Goal: Obtain resource: Download file/media

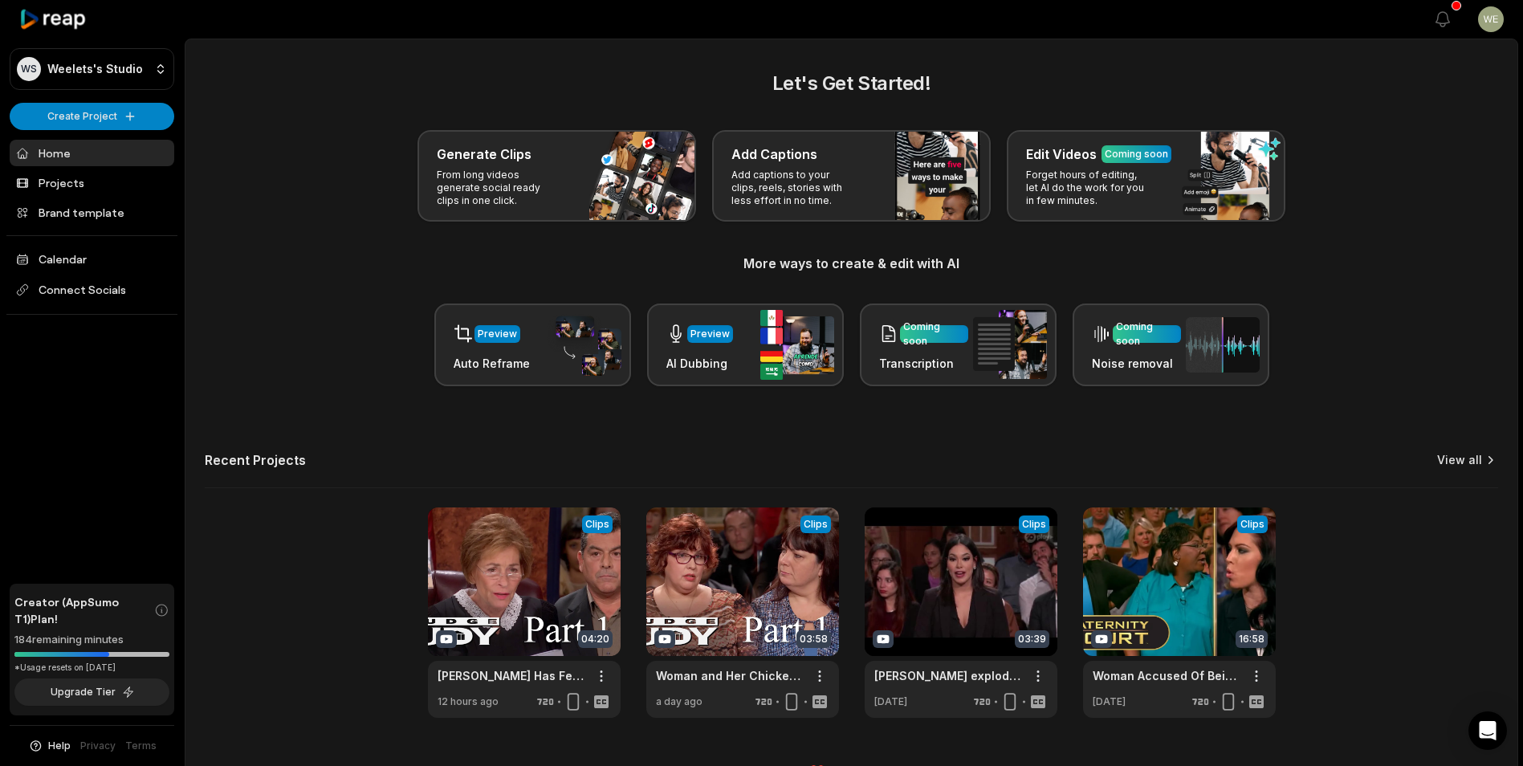
click at [1468, 459] on link "View all" at bounding box center [1460, 460] width 45 height 16
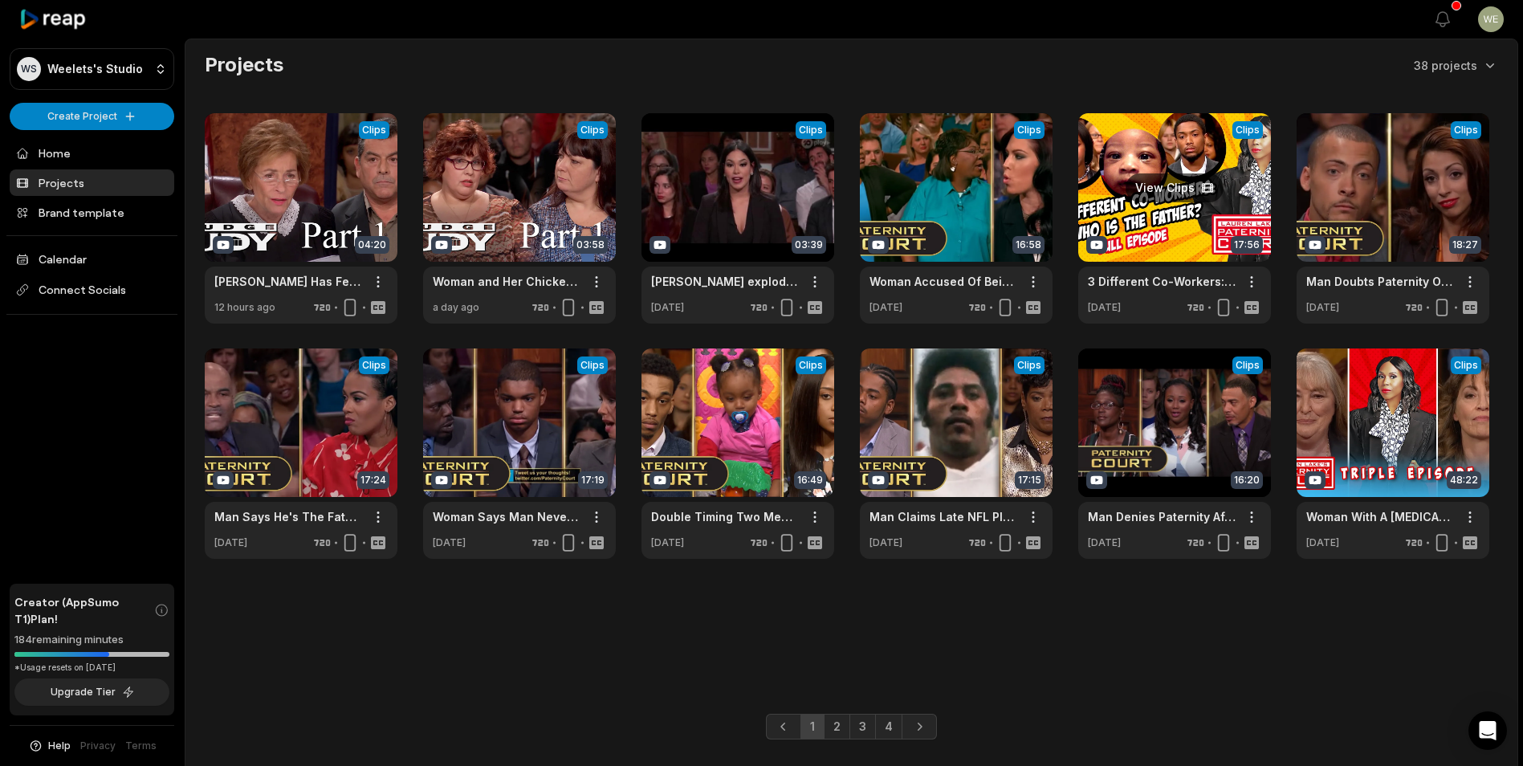
click at [1181, 210] on link at bounding box center [1175, 218] width 193 height 210
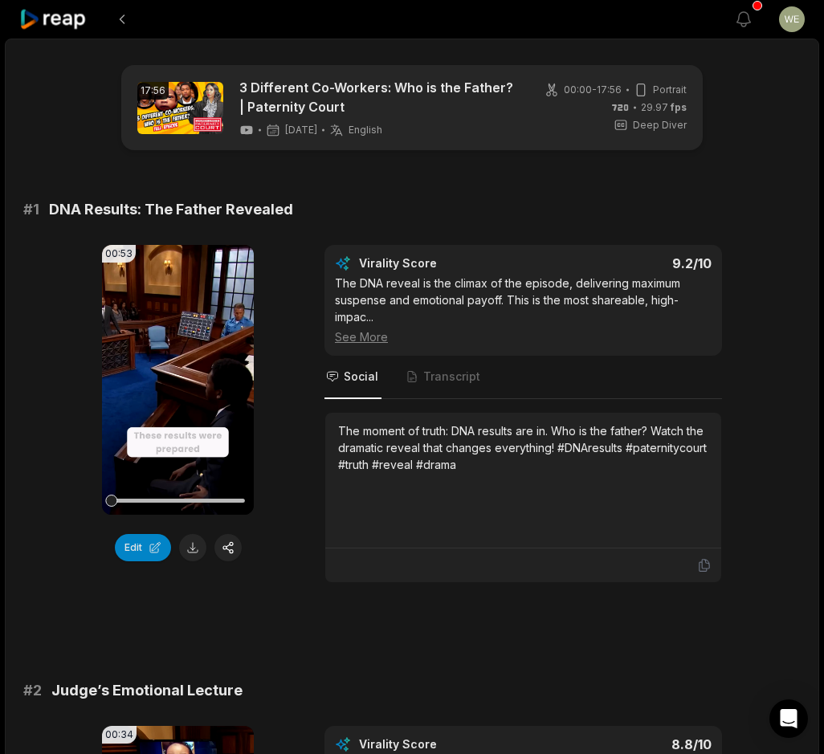
click at [470, 218] on div "# 1 DNA Results: The Father Revealed" at bounding box center [411, 209] width 777 height 22
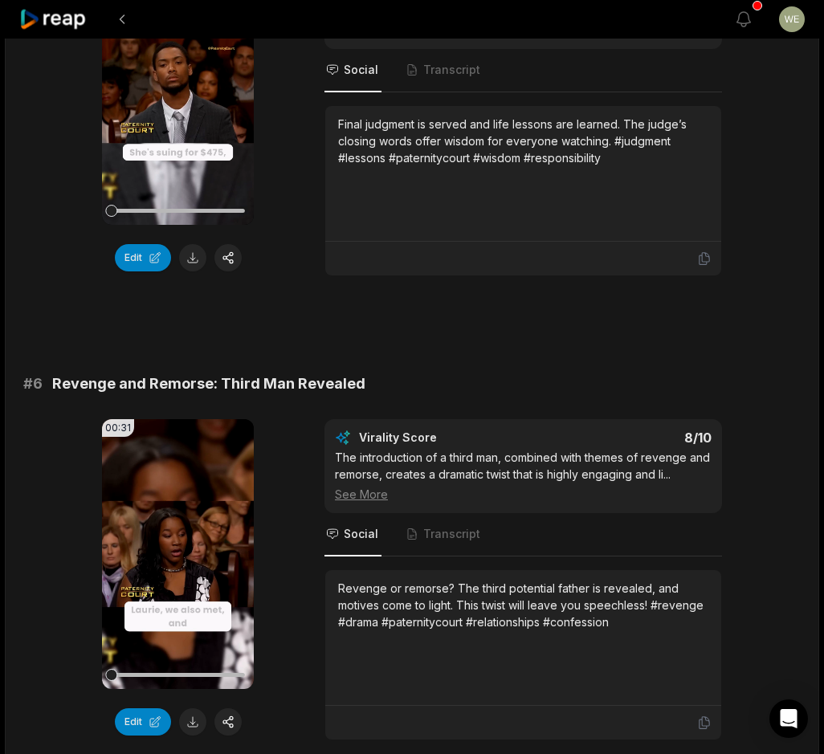
scroll to position [2329, 0]
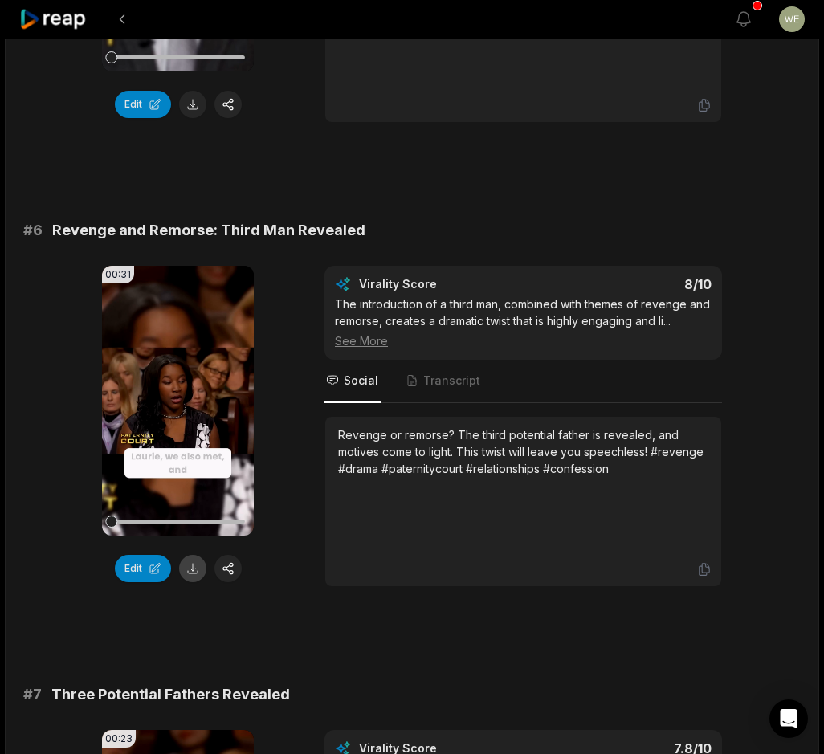
click at [194, 572] on button at bounding box center [192, 568] width 27 height 27
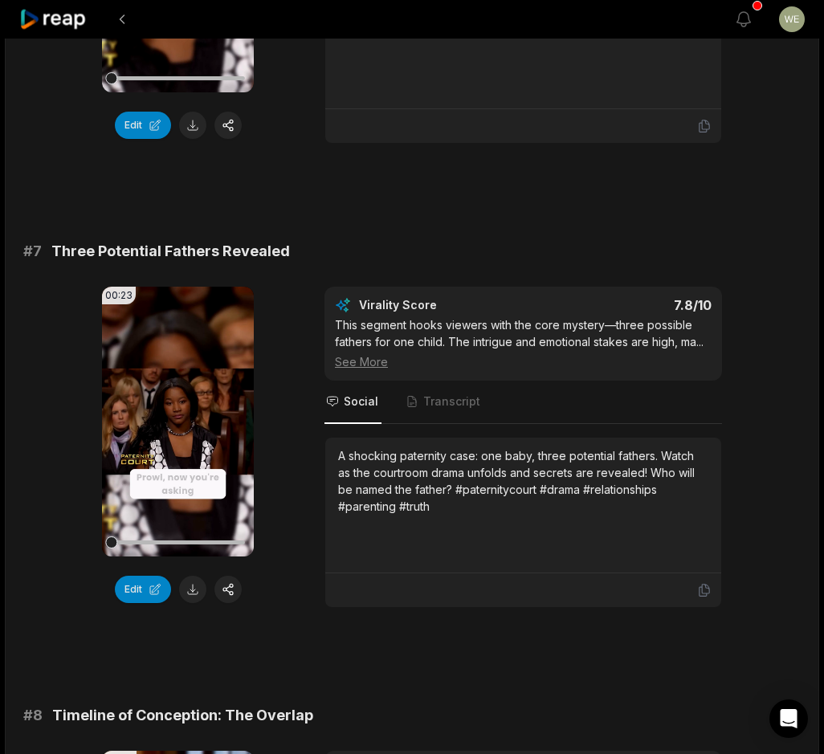
scroll to position [2891, 0]
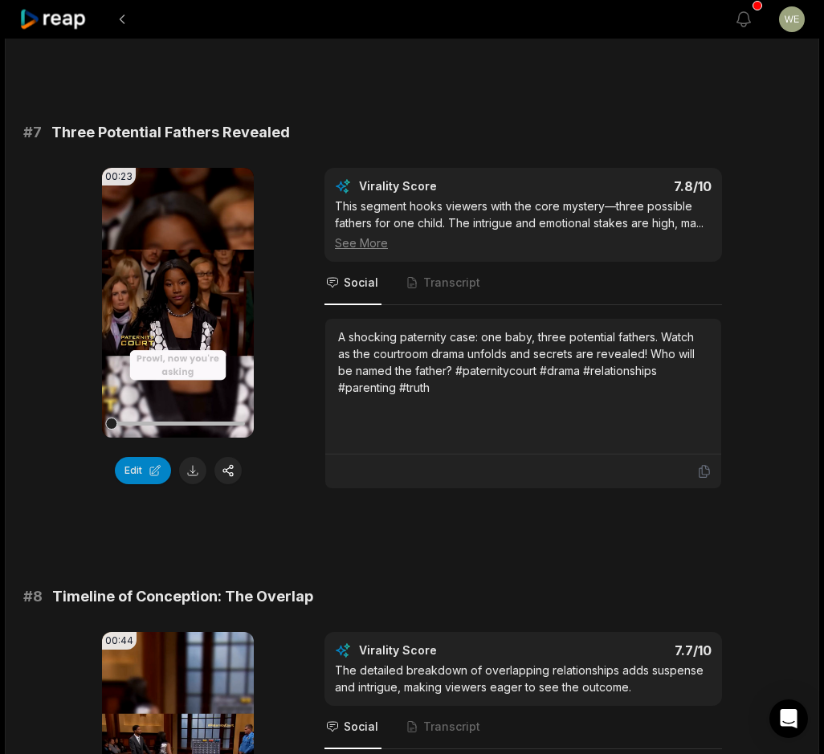
click at [191, 476] on button at bounding box center [192, 470] width 27 height 27
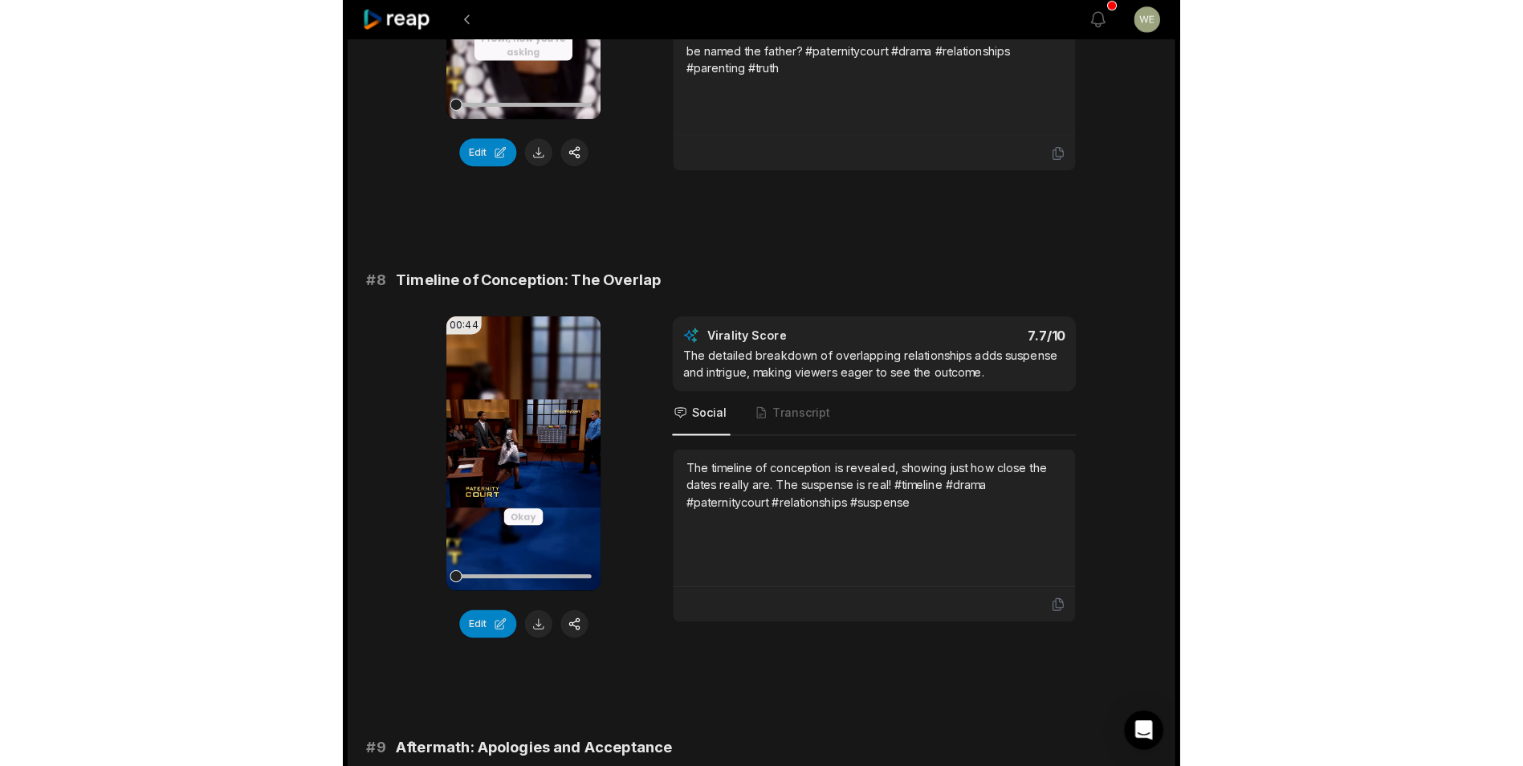
scroll to position [3373, 0]
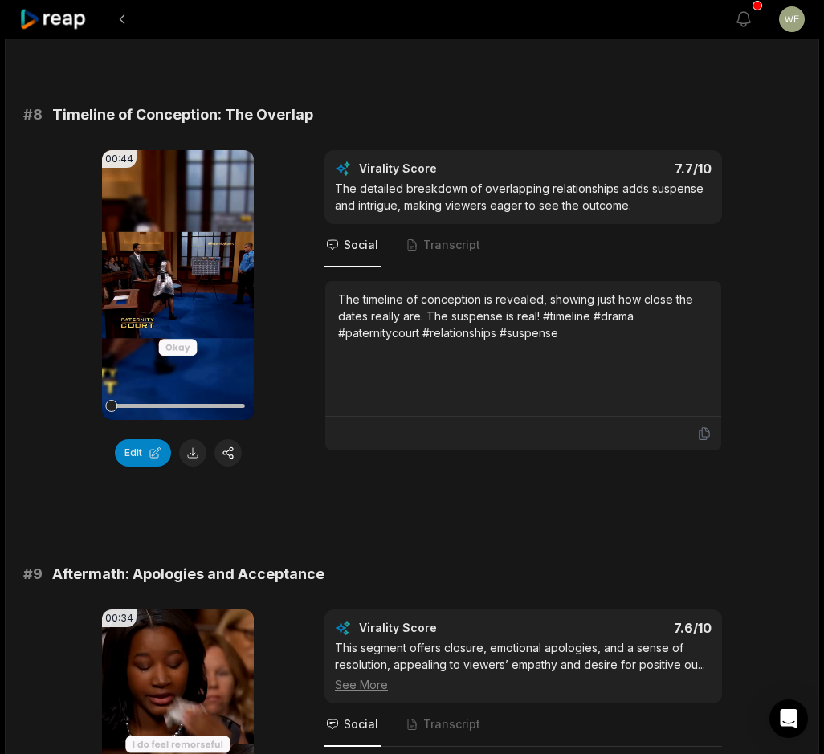
click at [188, 449] on button at bounding box center [192, 452] width 27 height 27
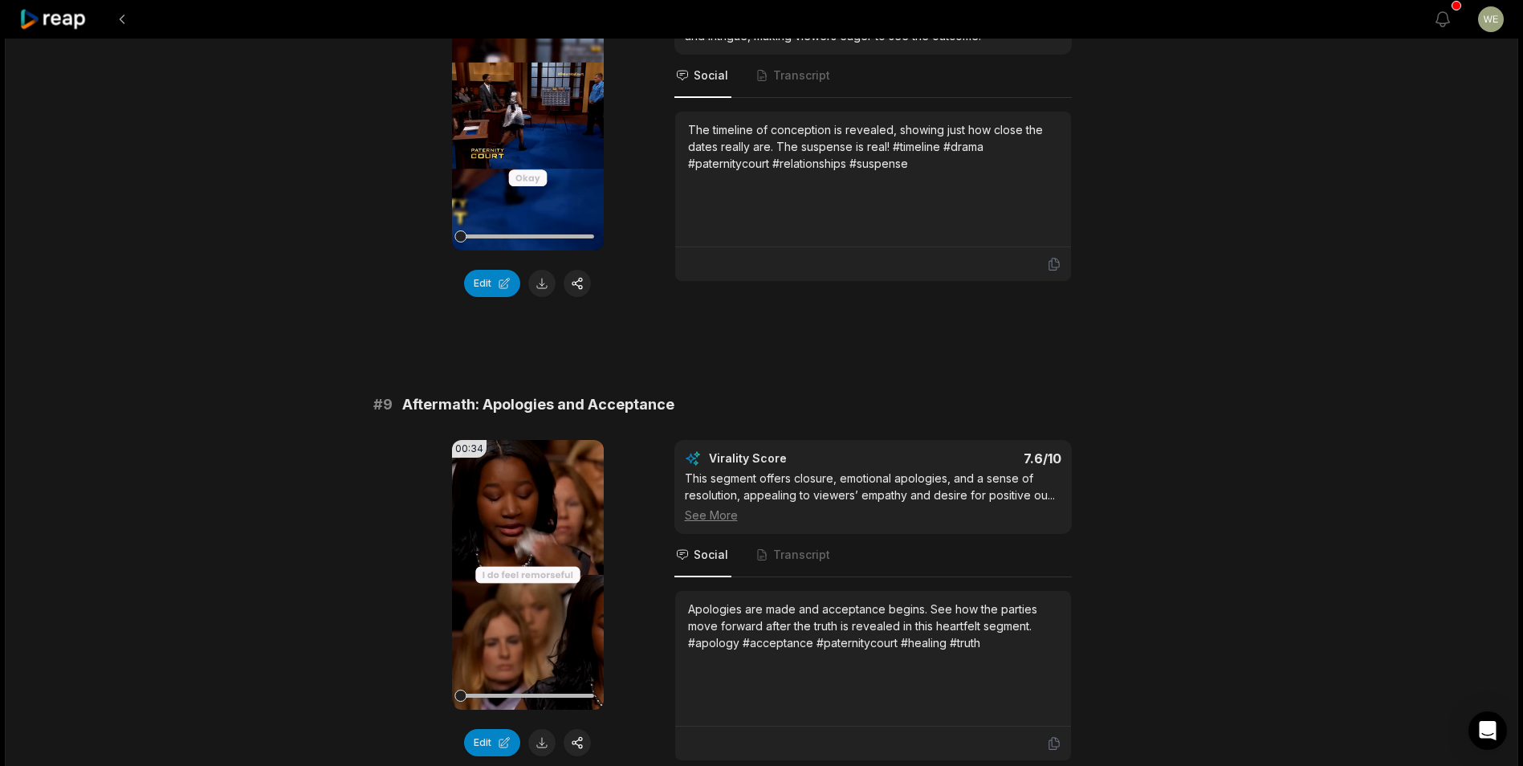
scroll to position [3694, 0]
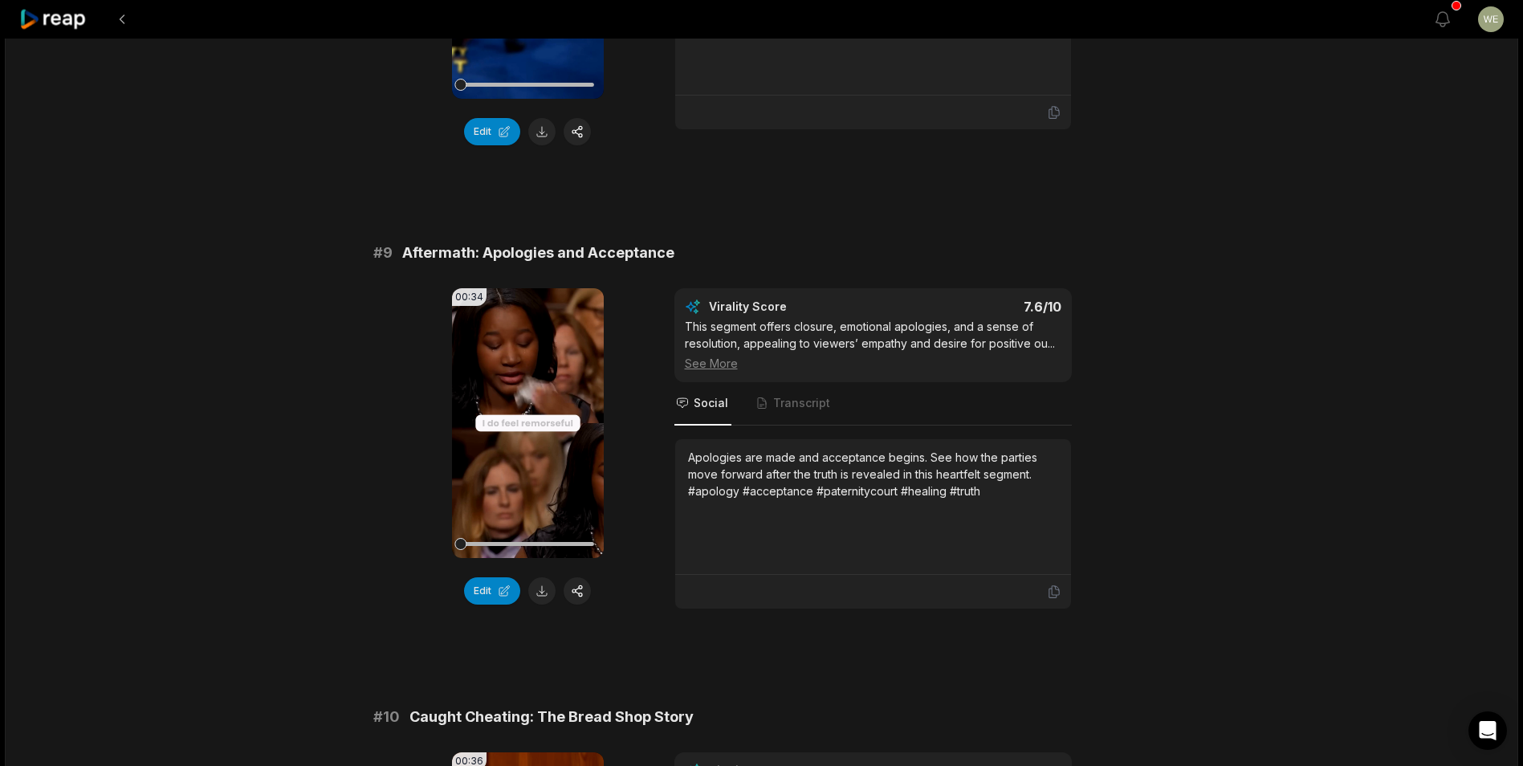
drag, startPoint x: 545, startPoint y: 591, endPoint x: 642, endPoint y: 553, distance: 103.8
click at [545, 592] on button at bounding box center [541, 590] width 27 height 27
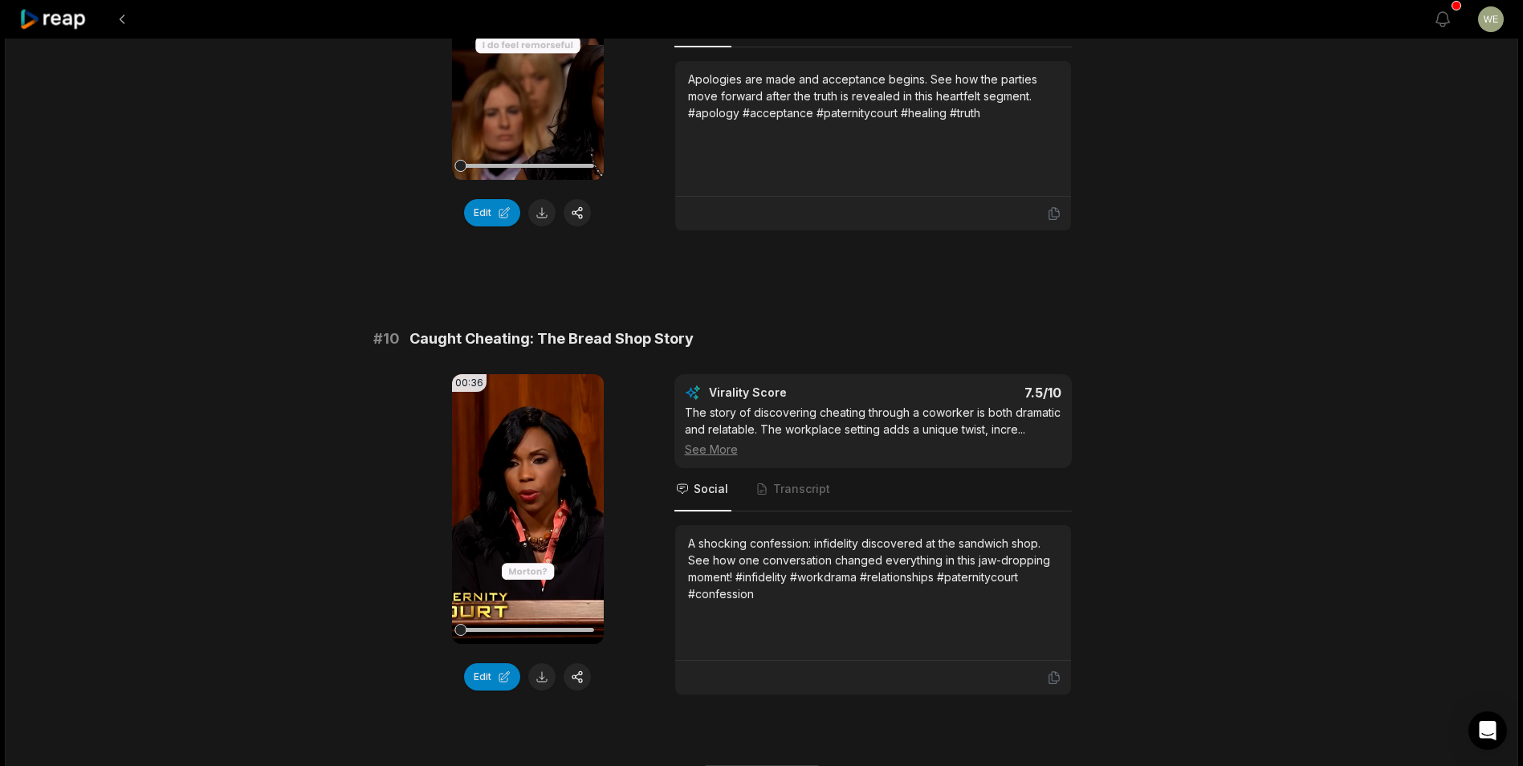
scroll to position [4162, 0]
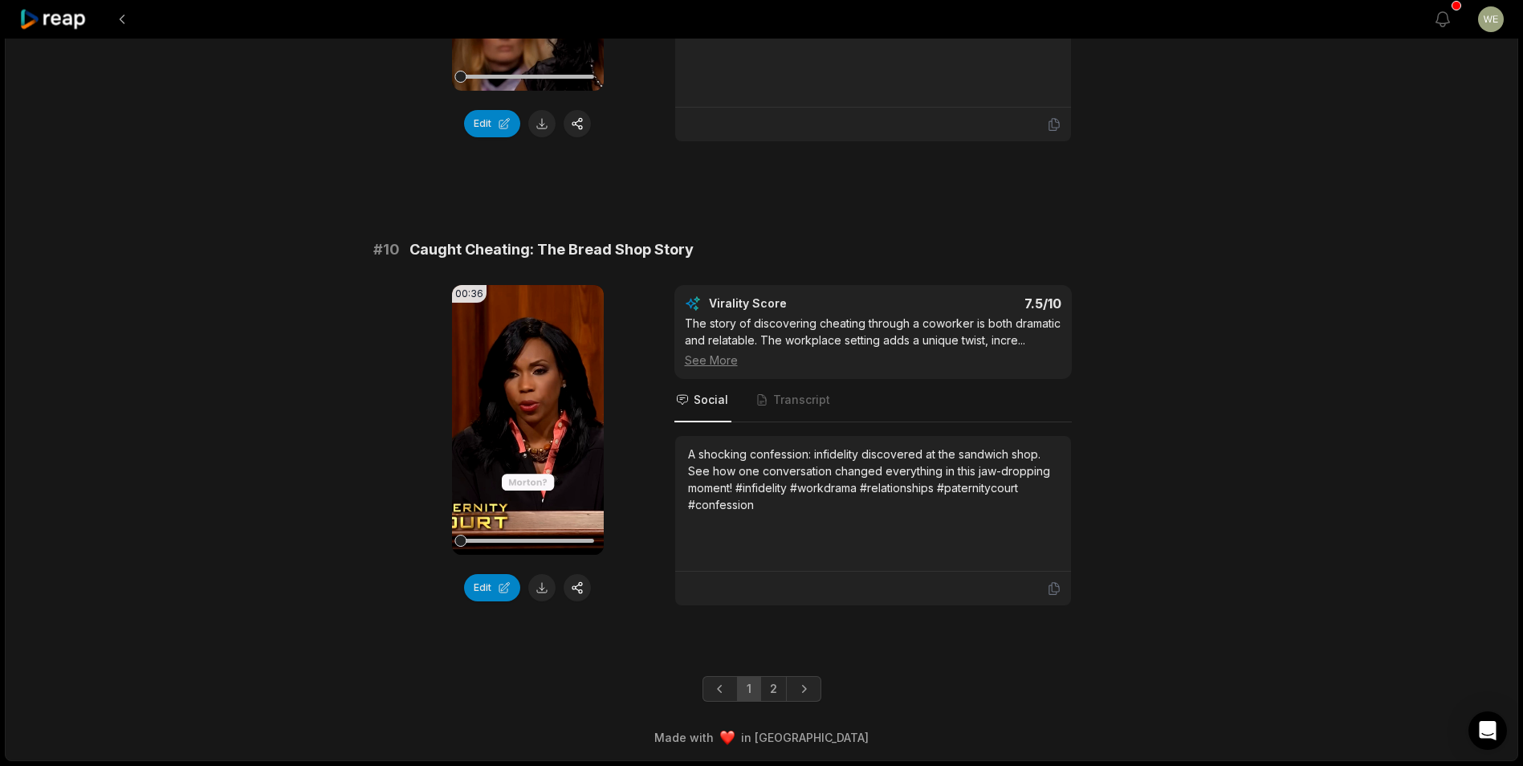
drag, startPoint x: 540, startPoint y: 587, endPoint x: 786, endPoint y: 460, distance: 276.6
click at [540, 588] on button at bounding box center [541, 587] width 27 height 27
drag, startPoint x: 776, startPoint y: 687, endPoint x: 780, endPoint y: 657, distance: 30.0
click at [777, 689] on link "2" at bounding box center [774, 689] width 27 height 26
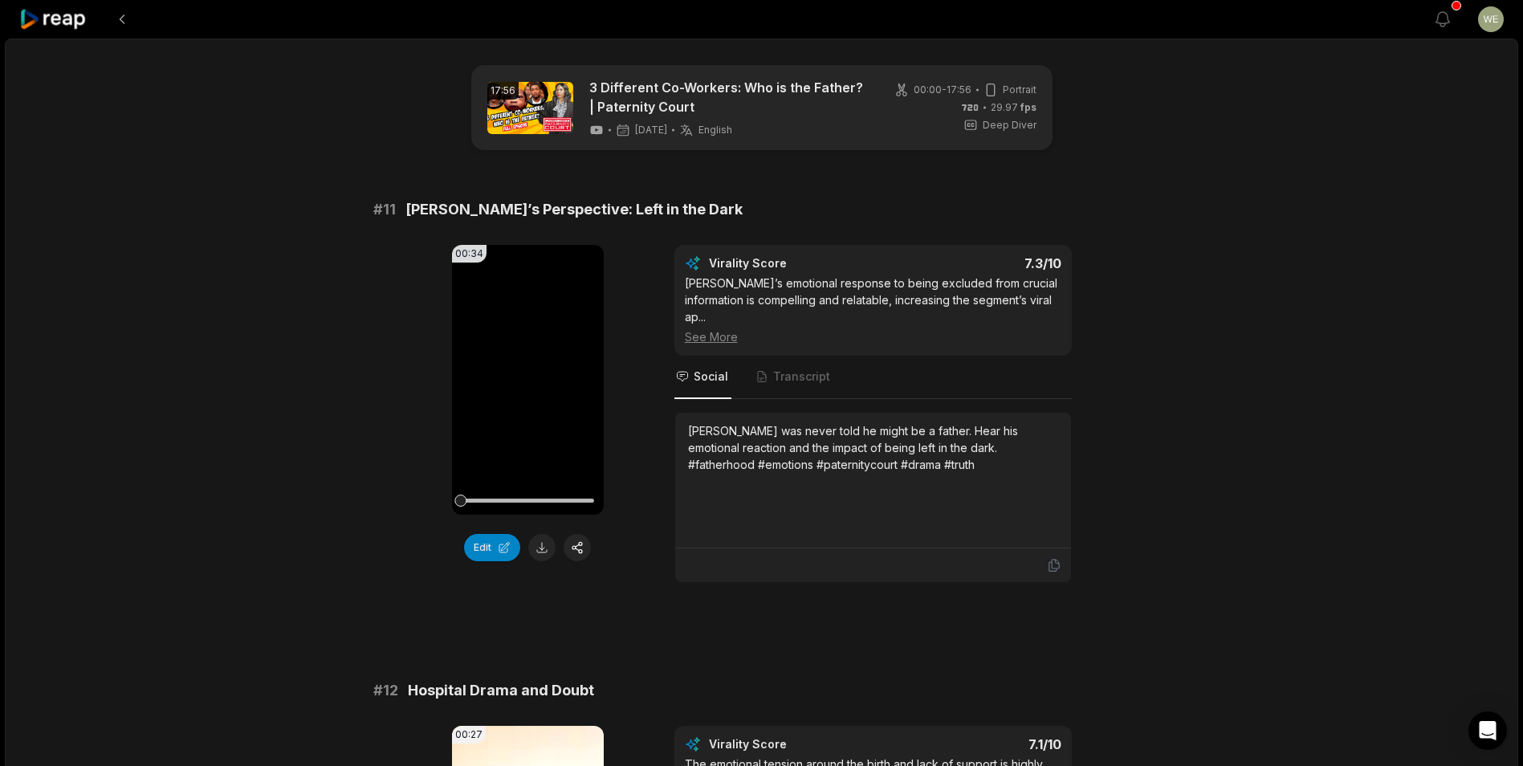
scroll to position [161, 0]
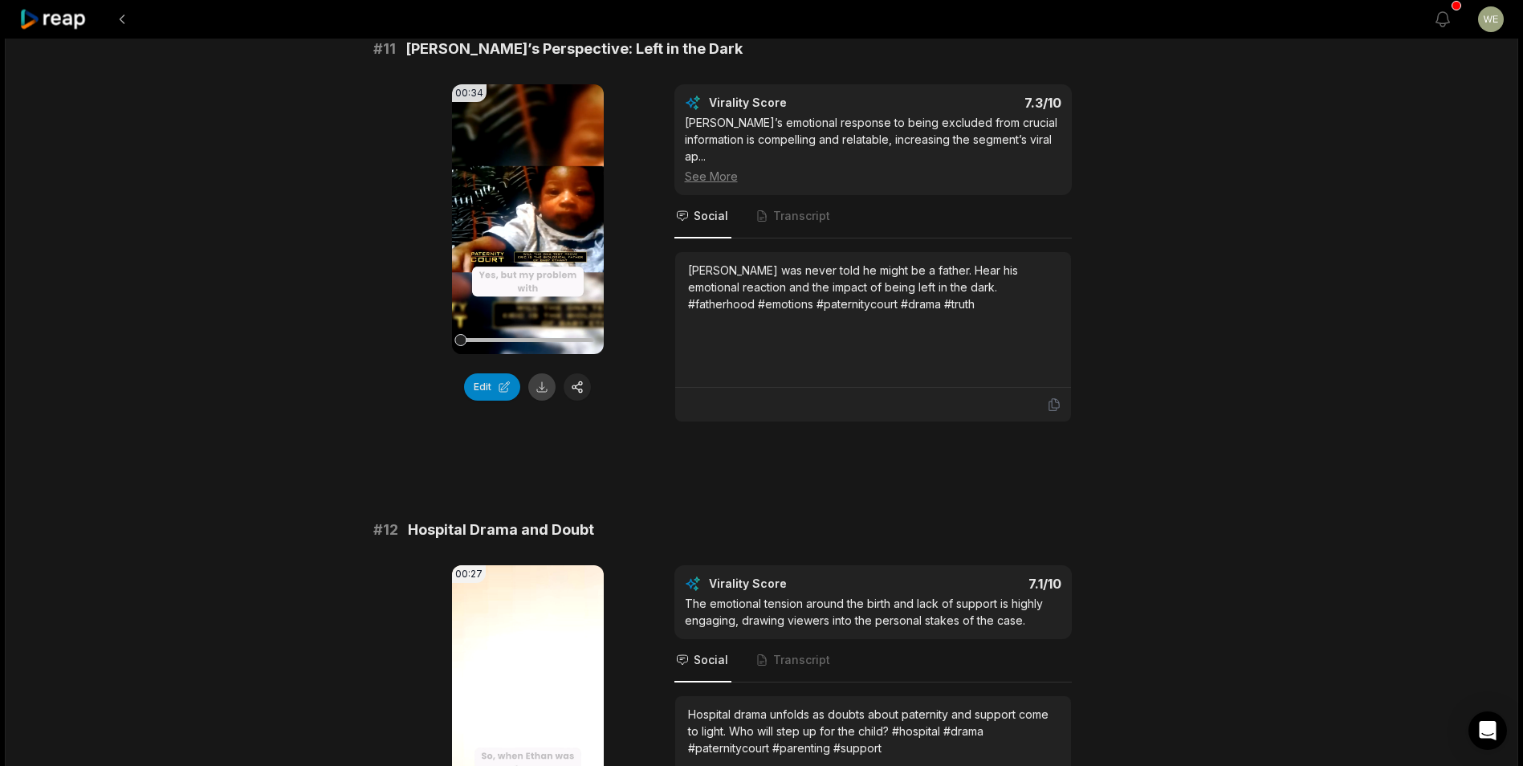
click at [542, 389] on button at bounding box center [541, 386] width 27 height 27
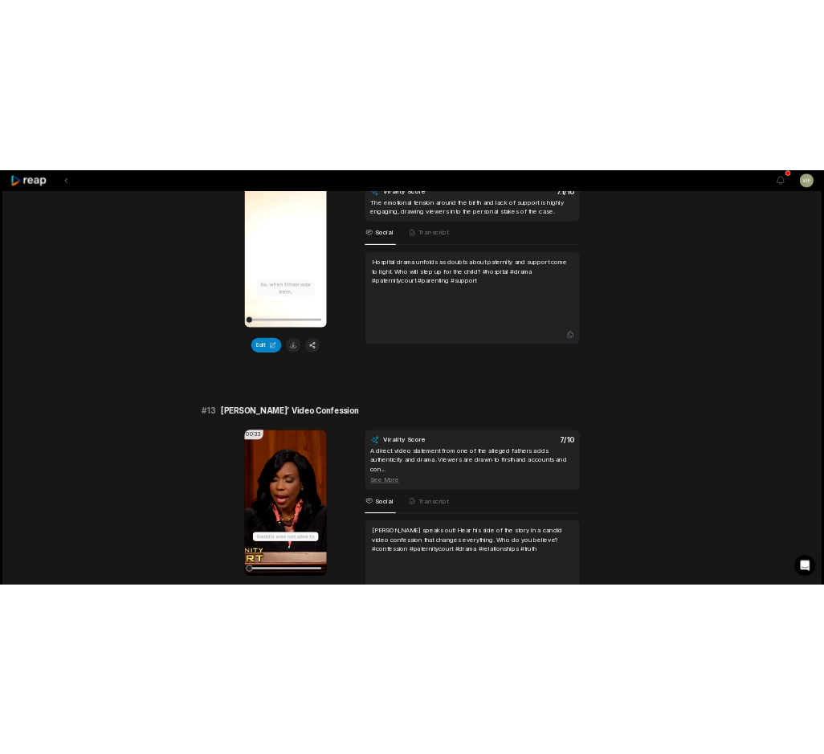
scroll to position [562, 0]
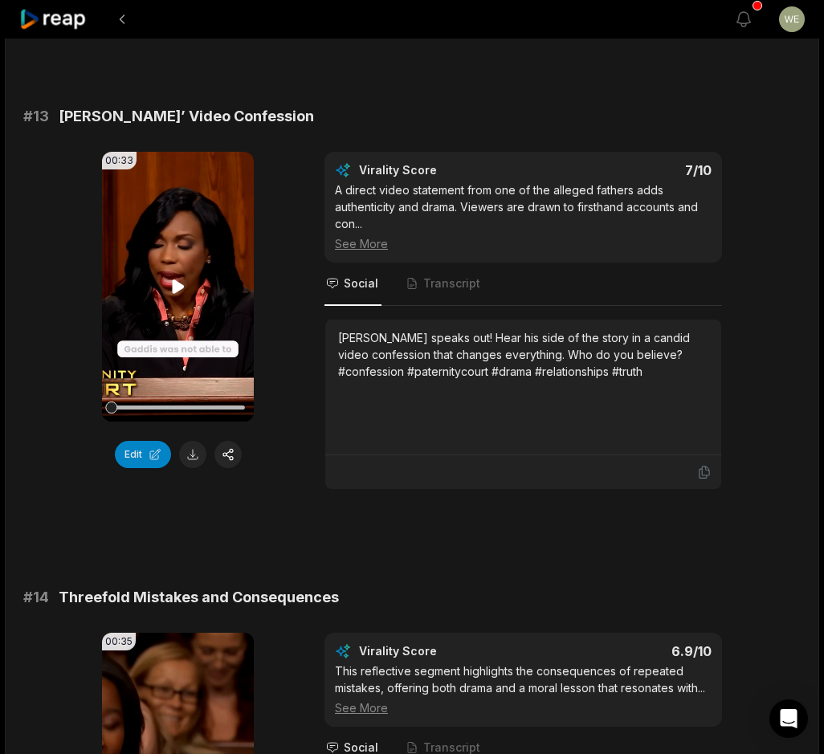
scroll to position [964, 0]
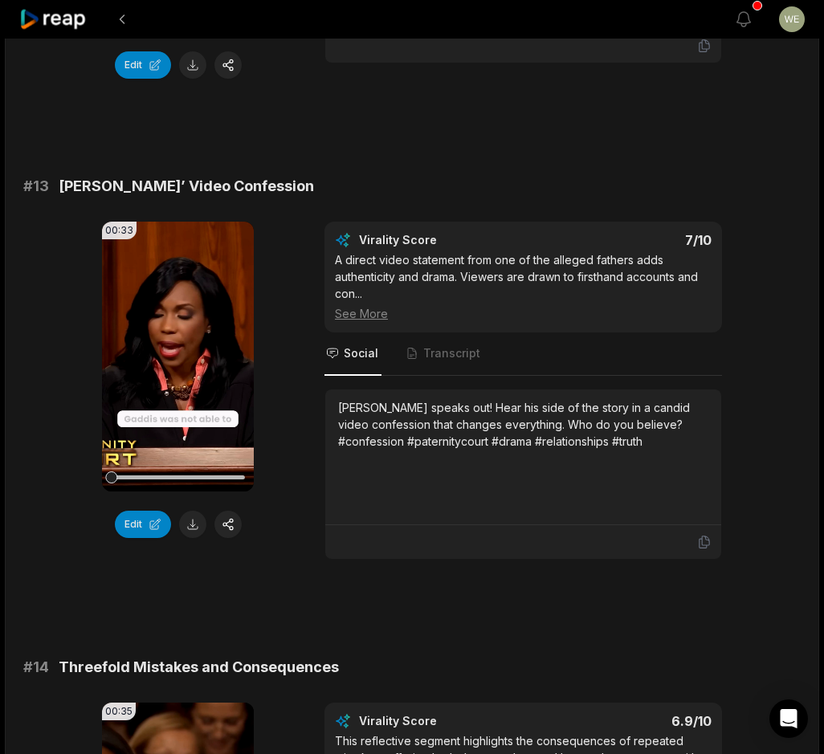
drag, startPoint x: 188, startPoint y: 506, endPoint x: 206, endPoint y: 490, distance: 24.5
click at [189, 511] on button at bounding box center [192, 524] width 27 height 27
click at [381, 150] on div "# 11 [PERSON_NAME]’s Perspective: Left in the Dark 00:34 Your browser does not …" at bounding box center [411, 602] width 777 height 2735
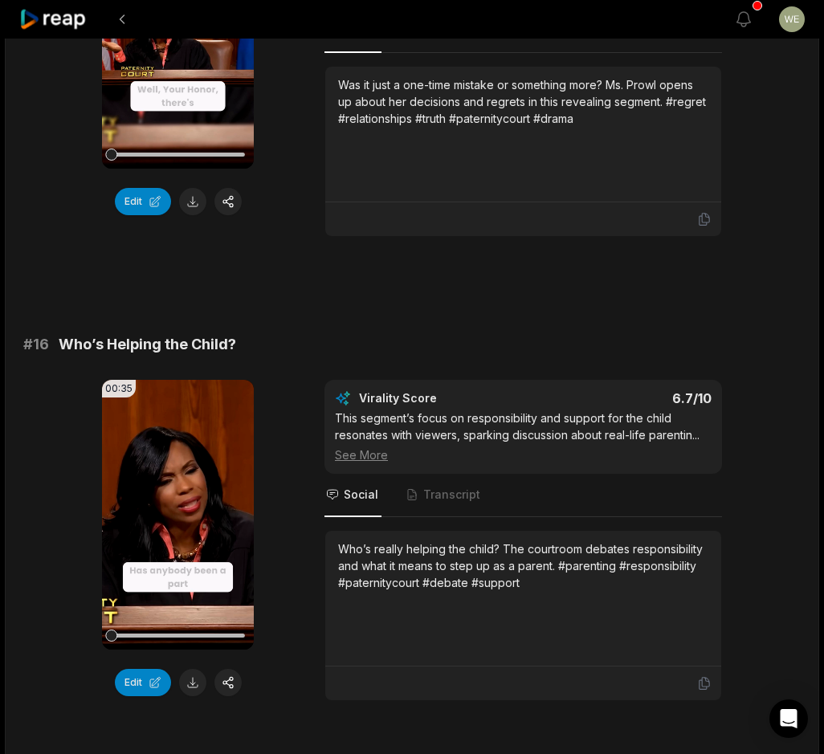
scroll to position [2339, 0]
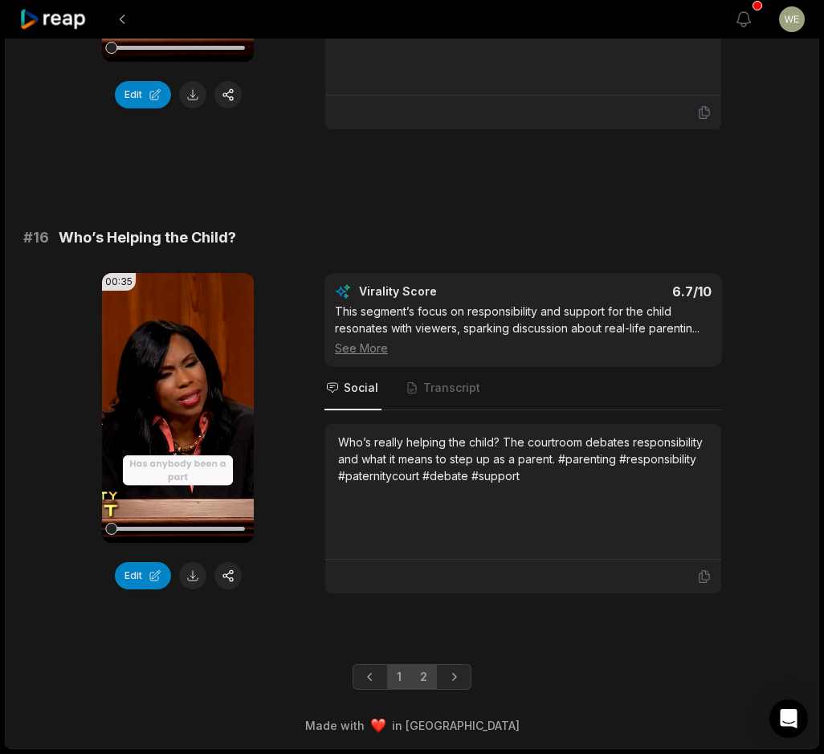
click at [394, 681] on link "1" at bounding box center [399, 677] width 24 height 26
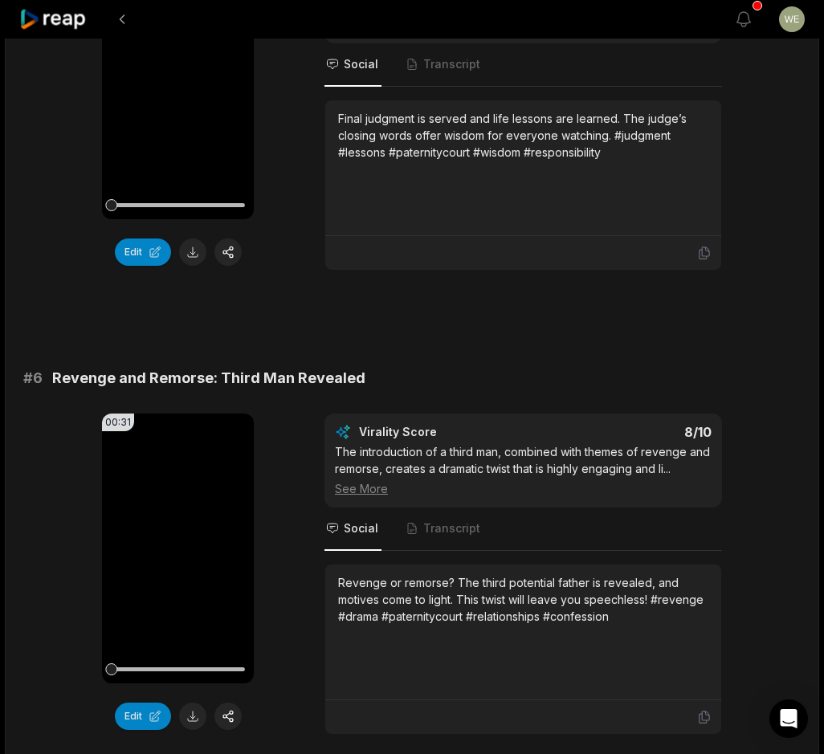
scroll to position [2178, 0]
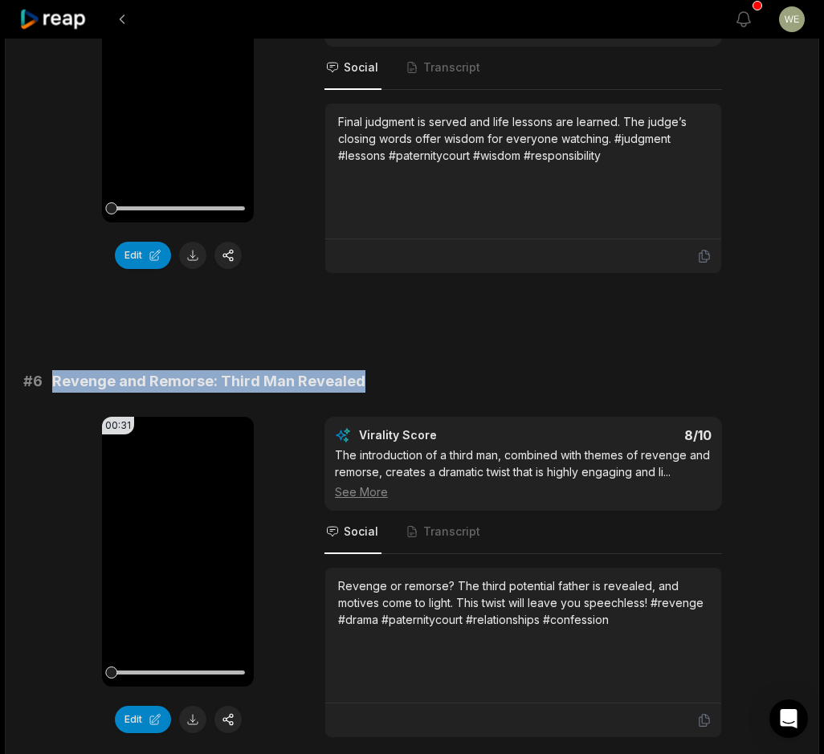
drag, startPoint x: 56, startPoint y: 378, endPoint x: 309, endPoint y: 370, distance: 253.1
click at [404, 380] on div "# 6 Revenge and Remorse: Third Man Revealed" at bounding box center [411, 381] width 777 height 22
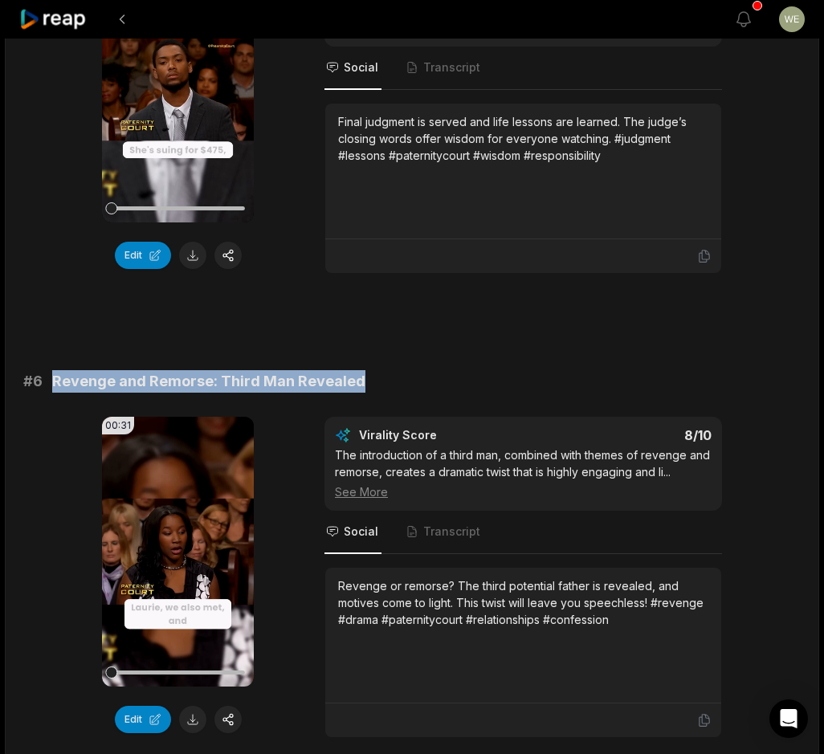
copy span "Revenge and Remorse: Third Man Revealed"
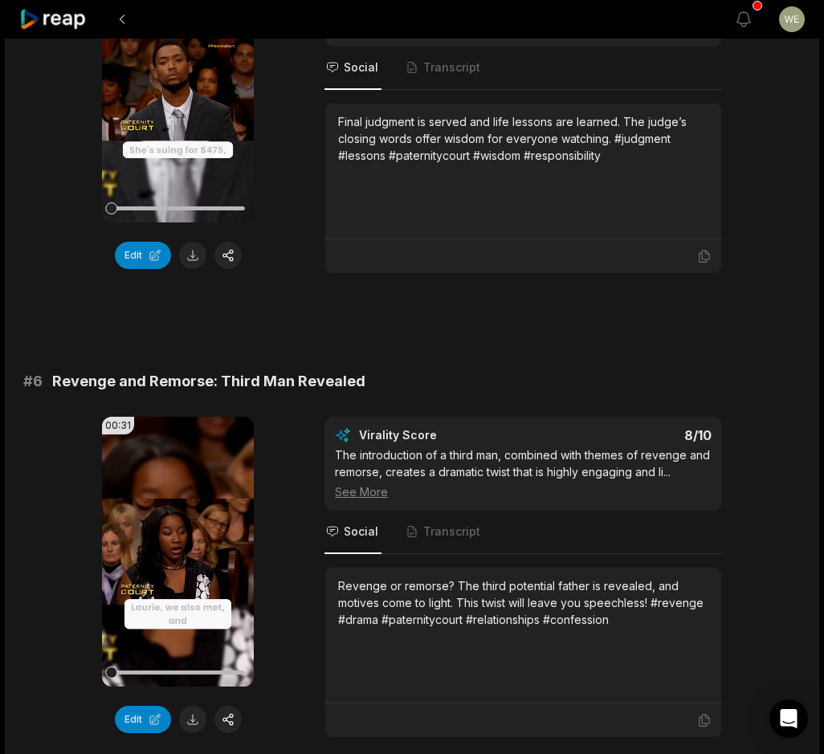
click at [54, 514] on div "00:31 Your browser does not support mp4 format. Edit Virality Score 8 /10 The i…" at bounding box center [411, 577] width 777 height 321
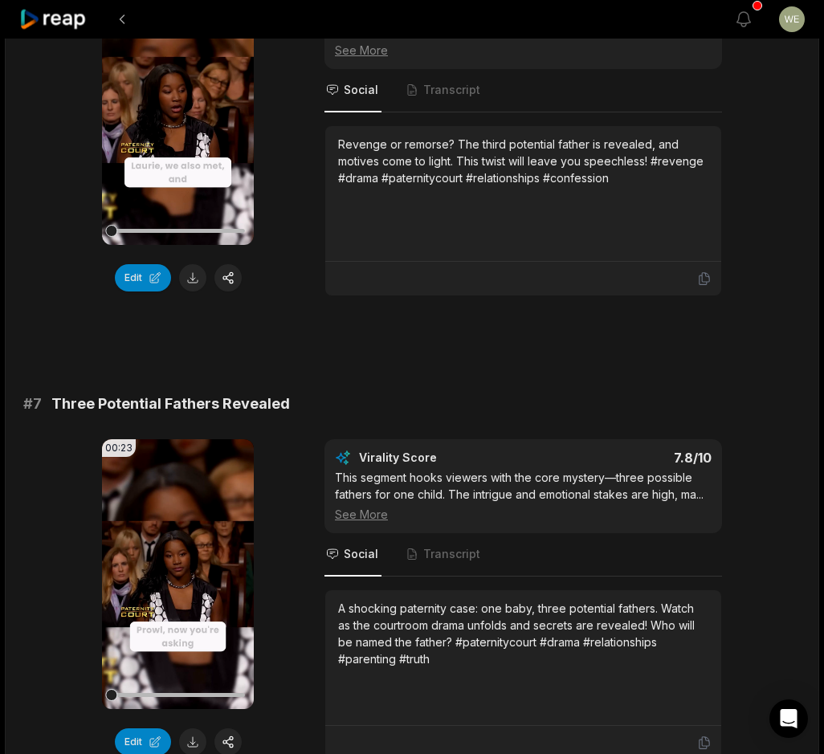
scroll to position [2740, 0]
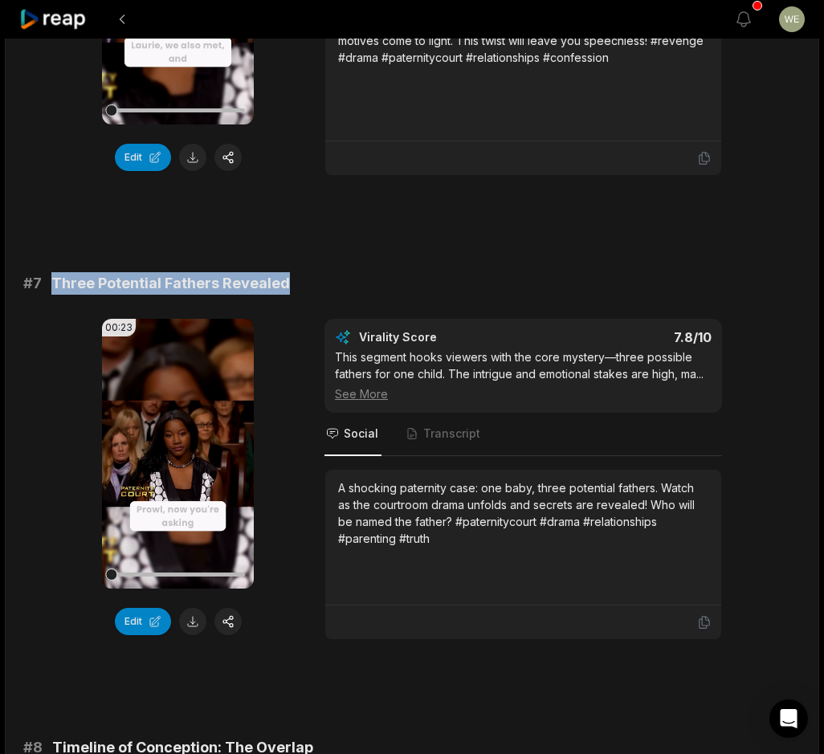
drag, startPoint x: 101, startPoint y: 286, endPoint x: 366, endPoint y: 289, distance: 265.0
click at [366, 289] on div "# 7 Three Potential Fathers Revealed" at bounding box center [411, 283] width 777 height 22
drag, startPoint x: 366, startPoint y: 289, endPoint x: 243, endPoint y: 286, distance: 122.9
copy span "Three Potential Fathers Revealed"
drag, startPoint x: 144, startPoint y: 222, endPoint x: 263, endPoint y: 182, distance: 126.0
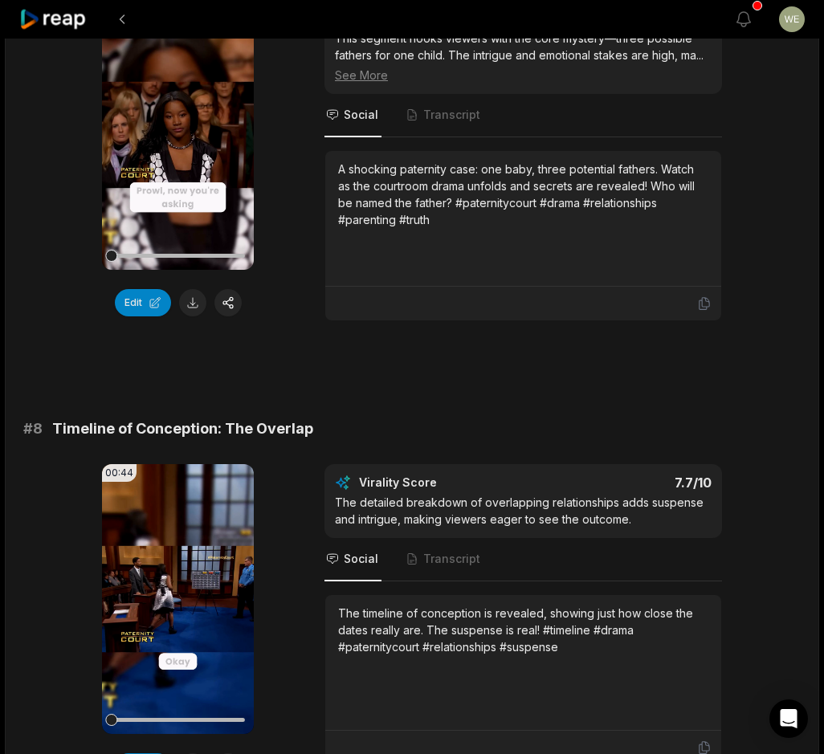
scroll to position [3142, 0]
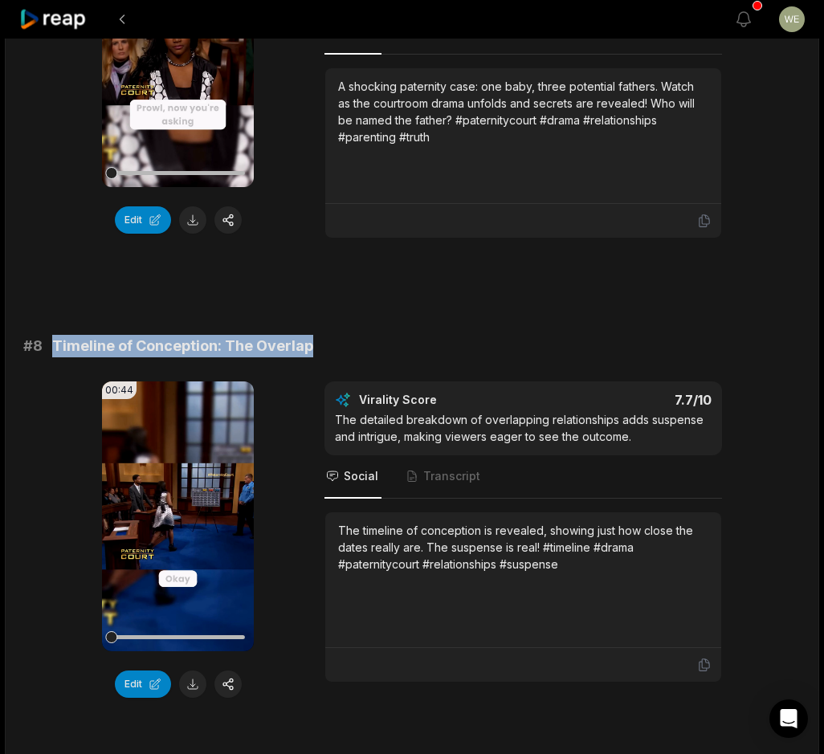
drag, startPoint x: 43, startPoint y: 344, endPoint x: 336, endPoint y: 345, distance: 293.1
click at [336, 345] on div "# 8 Timeline of Conception: The Overlap" at bounding box center [411, 346] width 777 height 22
drag, startPoint x: 336, startPoint y: 345, endPoint x: 224, endPoint y: 346, distance: 112.4
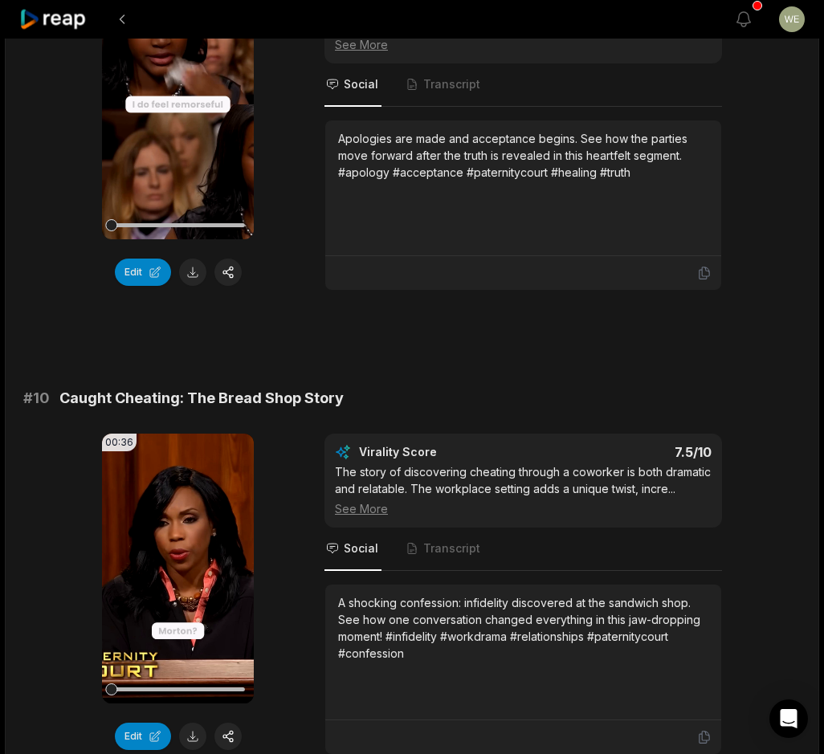
scroll to position [3772, 0]
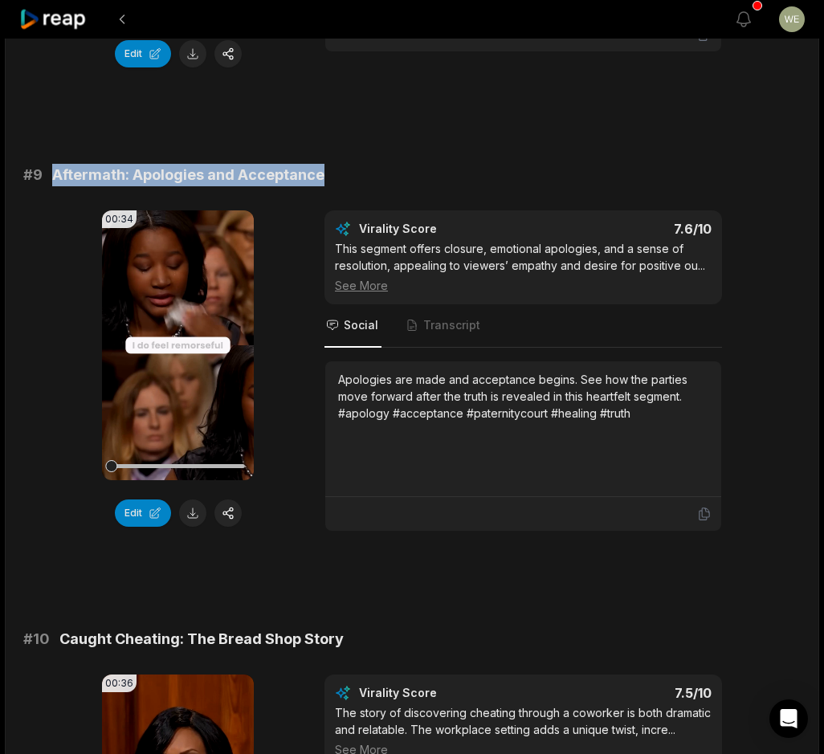
drag, startPoint x: 56, startPoint y: 172, endPoint x: 335, endPoint y: 183, distance: 278.9
click at [335, 183] on div "# 9 Aftermath: Apologies and Acceptance" at bounding box center [411, 175] width 777 height 22
drag, startPoint x: 335, startPoint y: 183, endPoint x: 292, endPoint y: 174, distance: 44.3
copy span "Aftermath: Apologies and Acceptance"
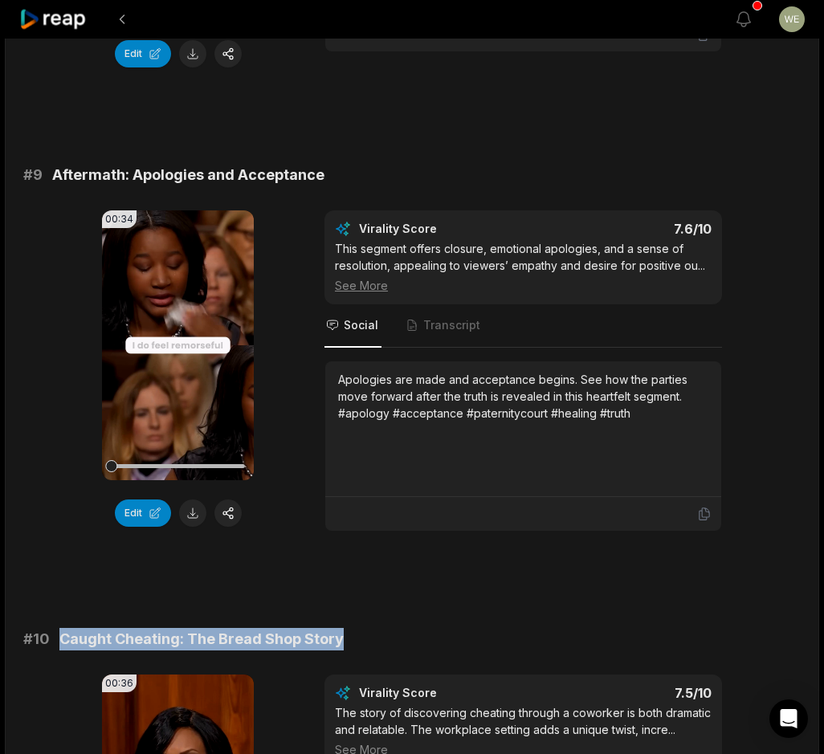
drag, startPoint x: 57, startPoint y: 638, endPoint x: 323, endPoint y: 635, distance: 265.8
click at [357, 639] on div "# 10 Caught Cheating: The Bread Shop Story" at bounding box center [411, 639] width 777 height 22
drag, startPoint x: 323, startPoint y: 635, endPoint x: 407, endPoint y: 489, distance: 168.7
copy span "Caught Cheating: The Bread Shop Story"
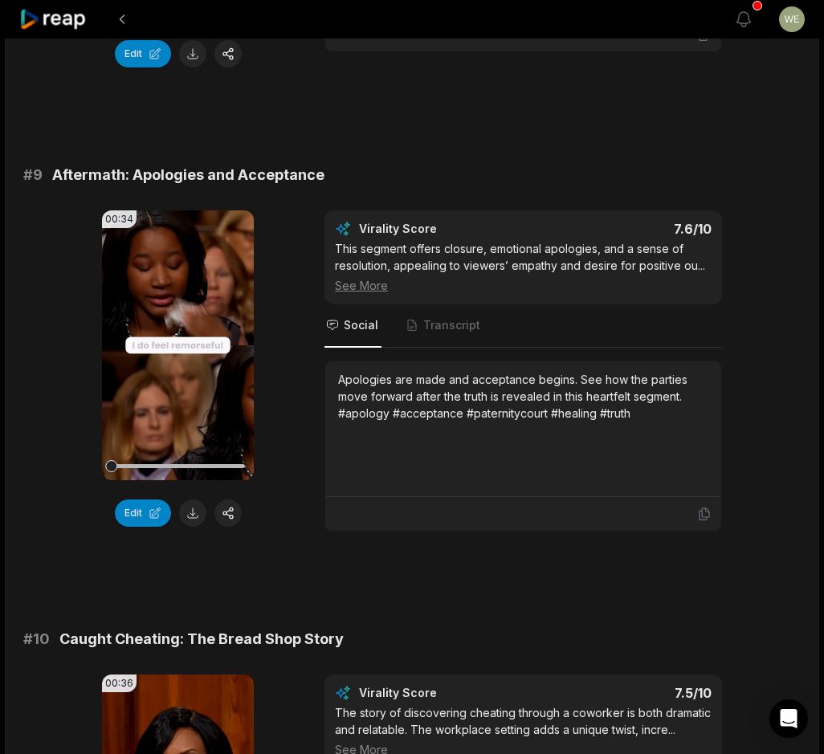
click at [42, 511] on div "00:34 Your browser does not support mp4 format. Edit Virality Score 7.6 /10 Thi…" at bounding box center [411, 370] width 777 height 321
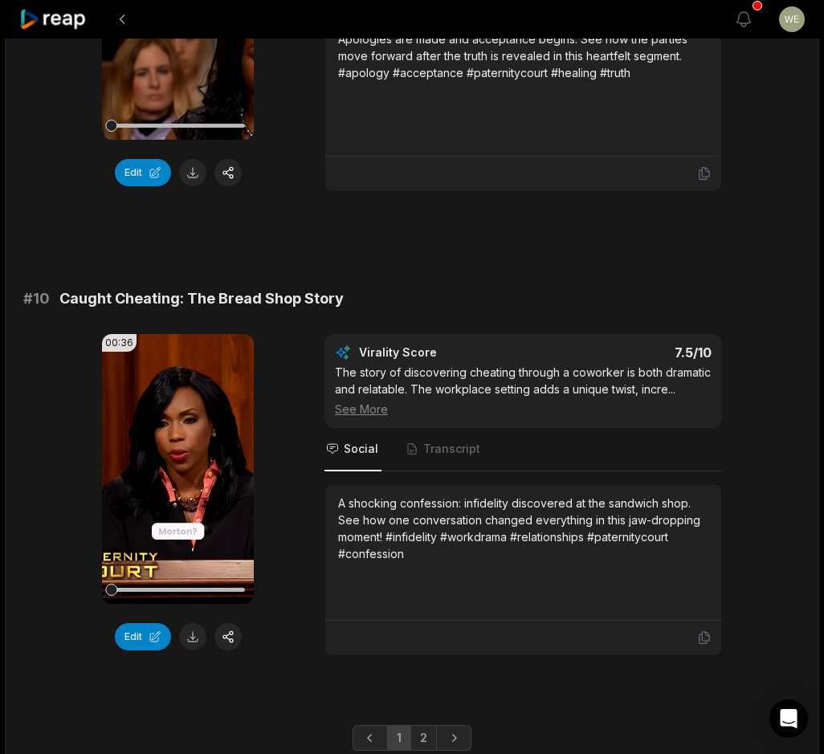
scroll to position [4174, 0]
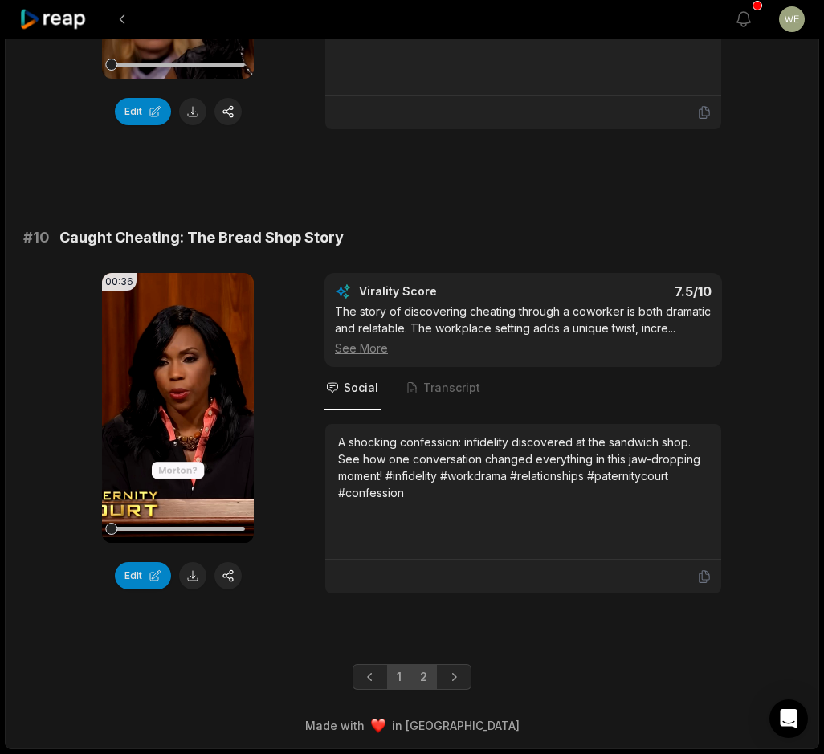
click at [431, 680] on link "2" at bounding box center [423, 677] width 27 height 26
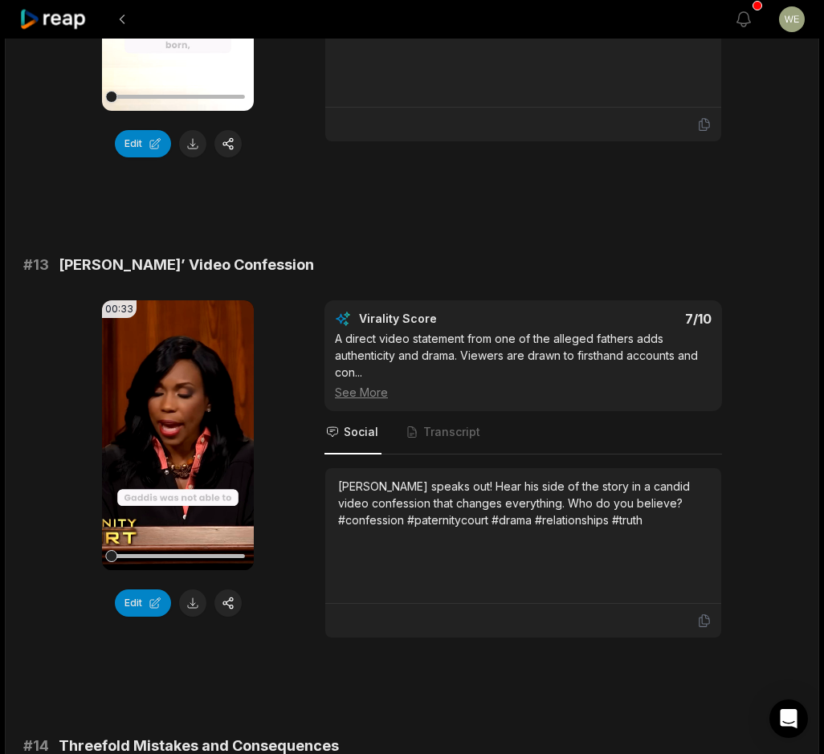
scroll to position [964, 0]
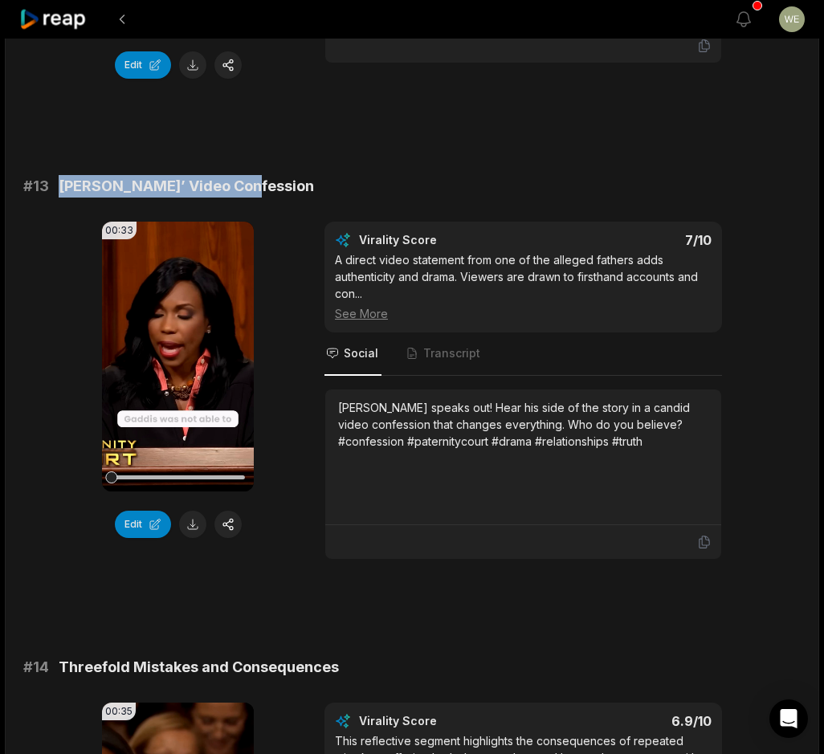
drag, startPoint x: 56, startPoint y: 167, endPoint x: 251, endPoint y: 169, distance: 194.4
click at [251, 175] on div "# 13 Gaddis’ Video Confession" at bounding box center [411, 186] width 777 height 22
drag, startPoint x: 251, startPoint y: 169, endPoint x: 213, endPoint y: 161, distance: 38.4
copy span "[PERSON_NAME]’ Video Confession"
click at [116, 136] on div "# 11 [PERSON_NAME]’s Perspective: Left in the Dark 00:34 Your browser does not …" at bounding box center [411, 602] width 777 height 2735
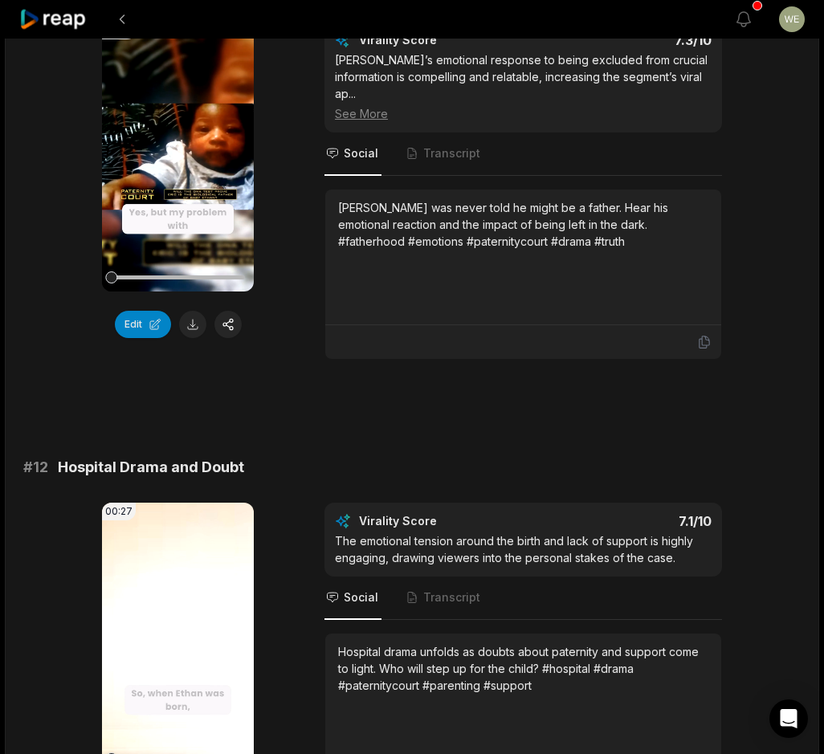
scroll to position [241, 0]
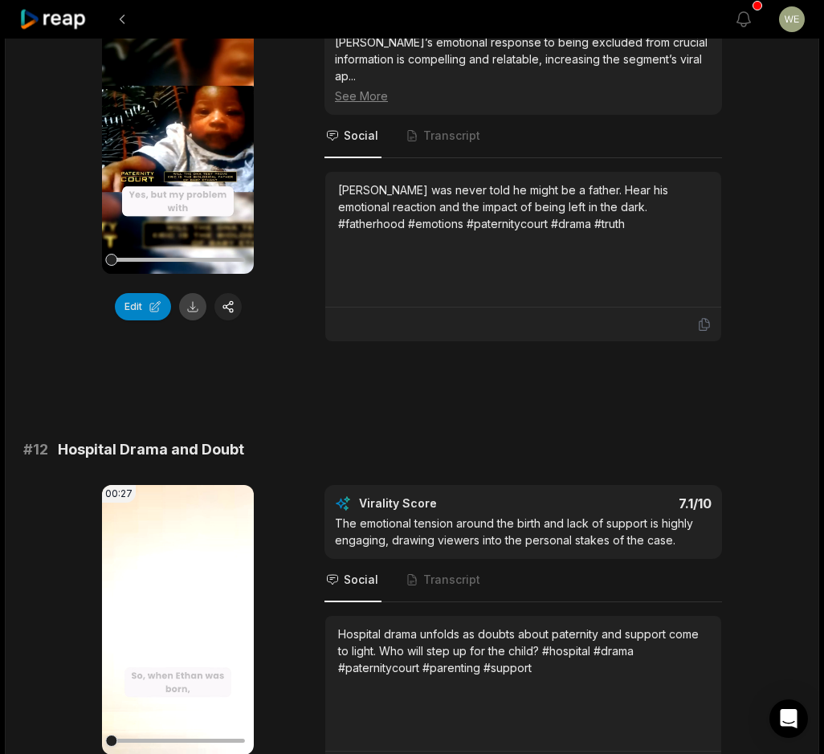
click at [190, 310] on button at bounding box center [192, 306] width 27 height 27
click at [75, 288] on div "00:34 Your browser does not support mp4 format. Edit Virality Score 7.3 /10 Lau…" at bounding box center [411, 173] width 777 height 338
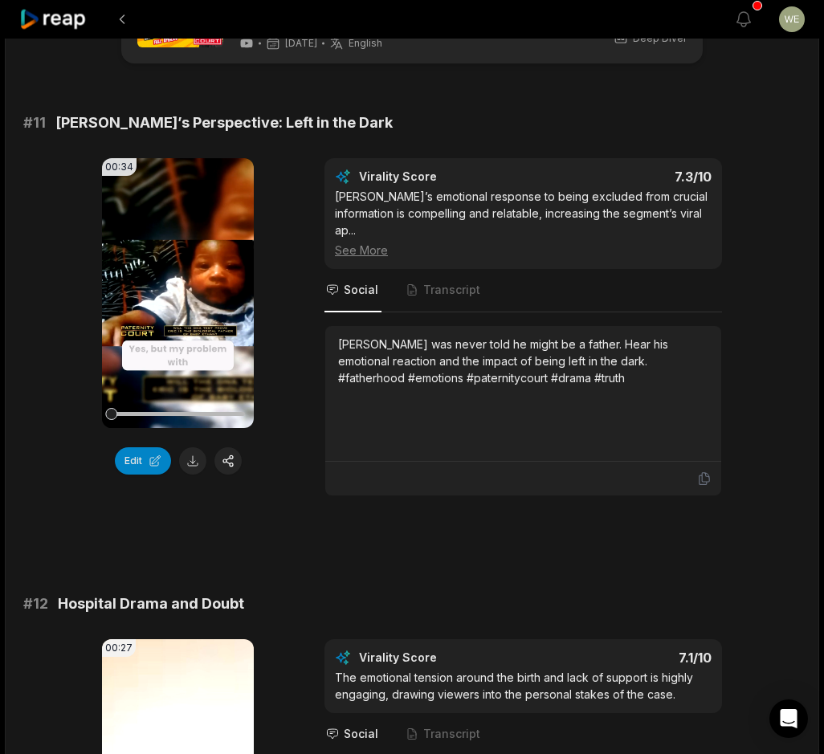
scroll to position [80, 0]
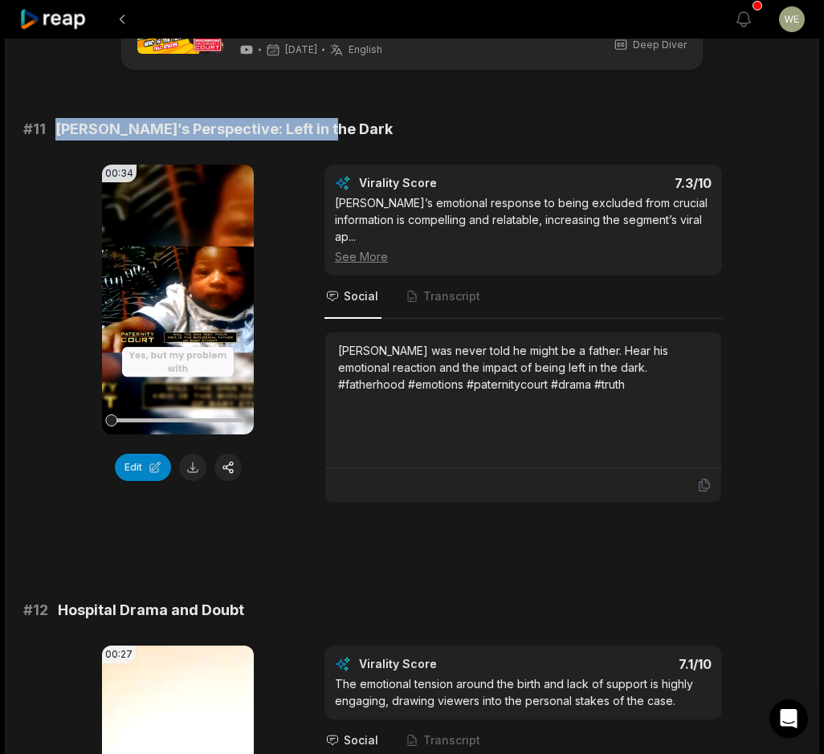
drag, startPoint x: 51, startPoint y: 127, endPoint x: 347, endPoint y: 133, distance: 296.4
click at [347, 133] on div "# 11 Laurie’s Perspective: Left in the Dark" at bounding box center [411, 129] width 777 height 22
drag, startPoint x: 347, startPoint y: 133, endPoint x: 284, endPoint y: 129, distance: 62.7
copy span "[PERSON_NAME]’s Perspective: Left in the Dark"
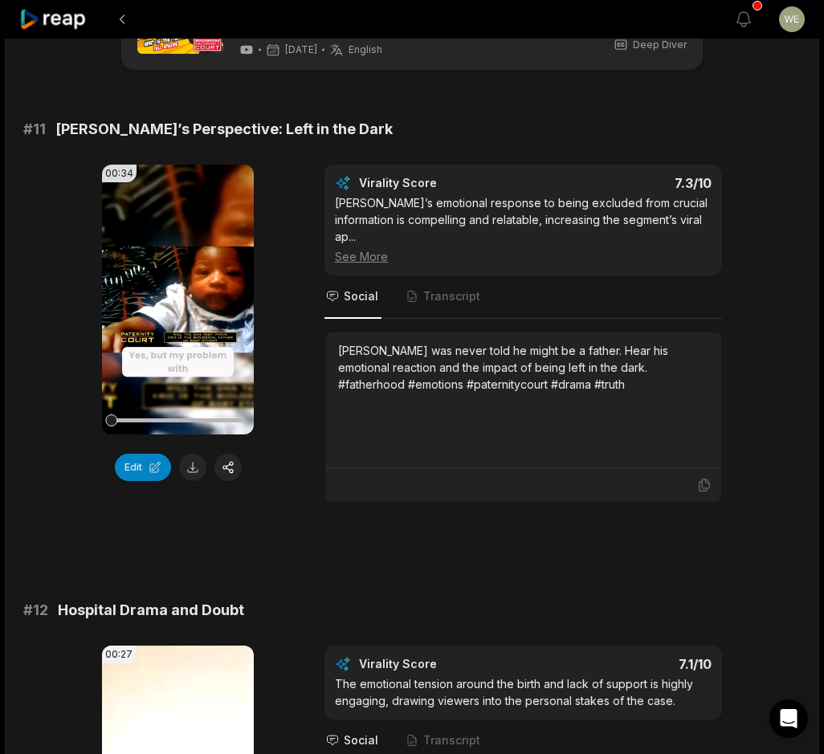
drag, startPoint x: 47, startPoint y: 210, endPoint x: 130, endPoint y: 181, distance: 88.4
click at [46, 211] on div "00:34 Your browser does not support mp4 format. Edit Virality Score 7.3 /10 Lau…" at bounding box center [411, 334] width 777 height 338
